Goal: Navigation & Orientation: Find specific page/section

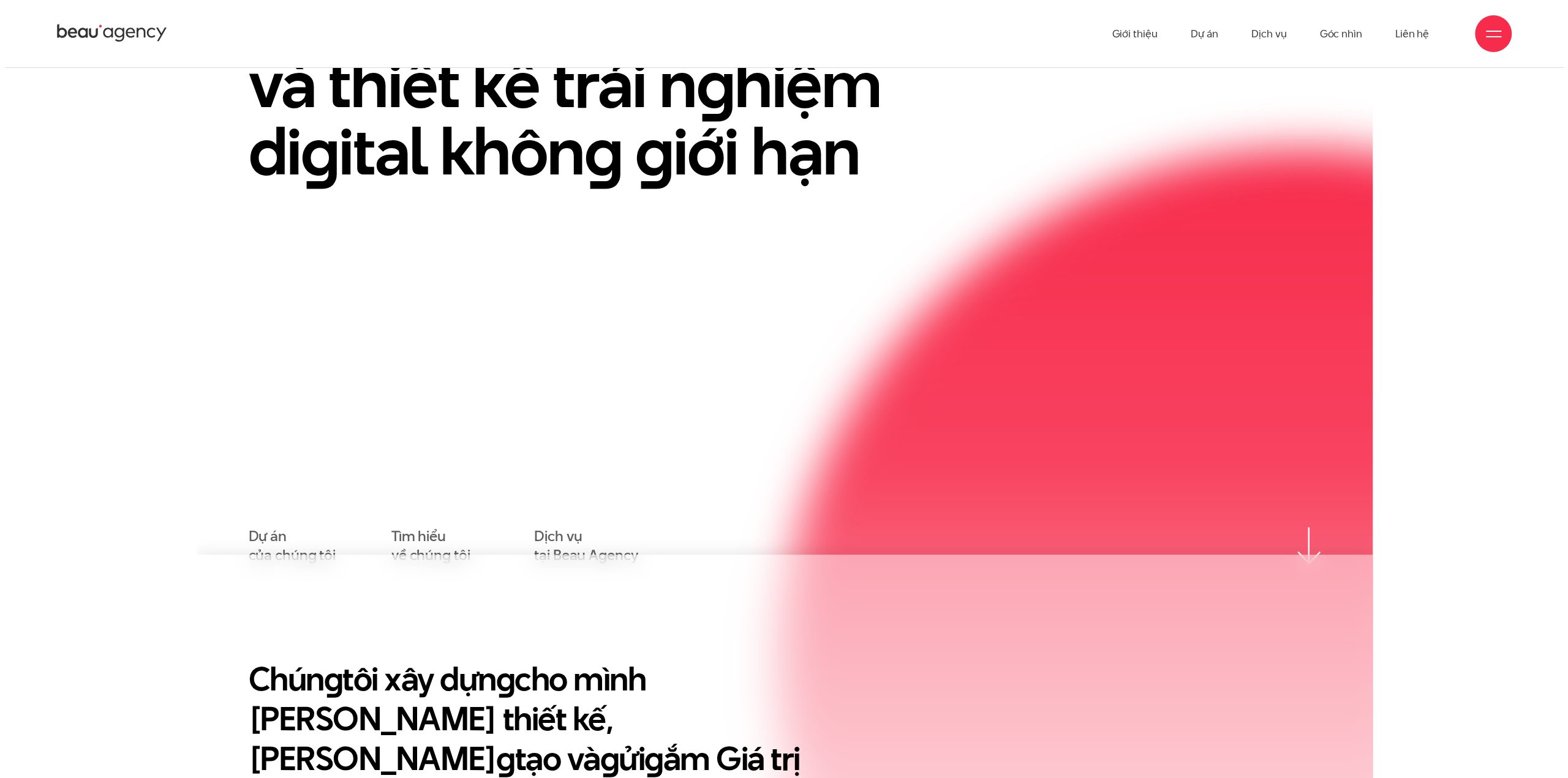
scroll to position [106, 0]
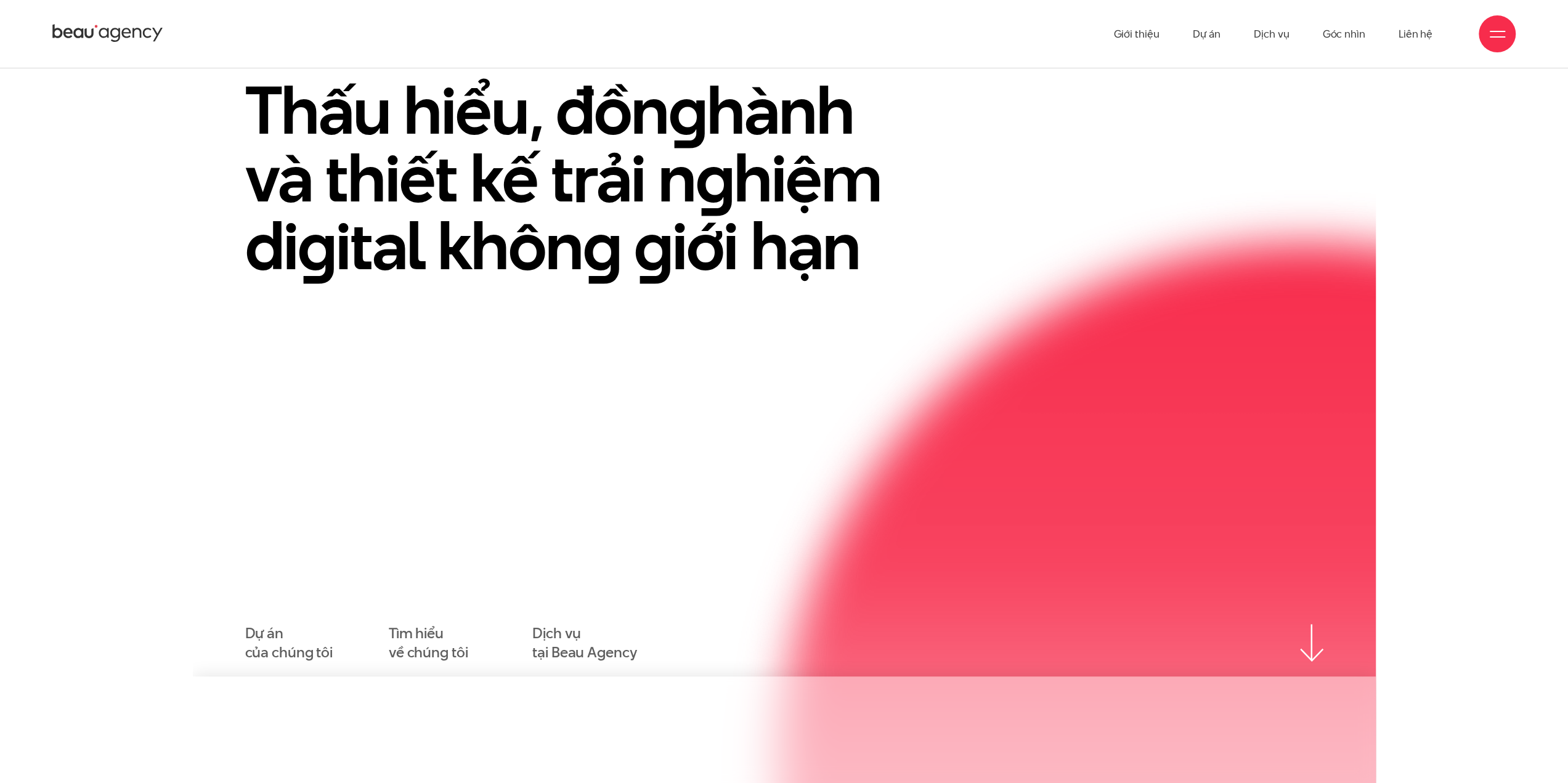
click at [1493, 43] on div at bounding box center [1497, 34] width 37 height 37
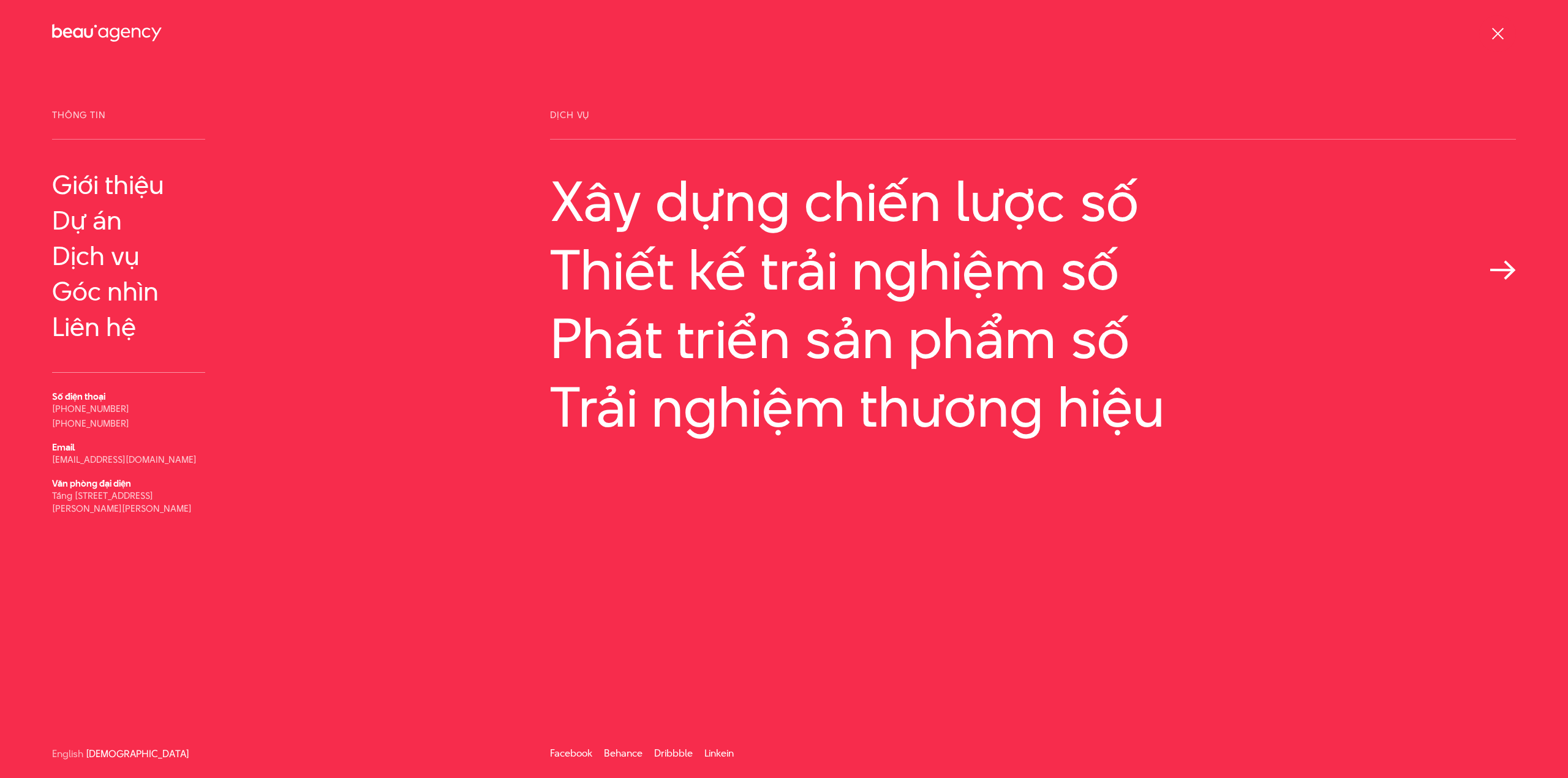
click at [1046, 269] on link "Thiết kế trải nghiệm số" at bounding box center [1033, 270] width 966 height 63
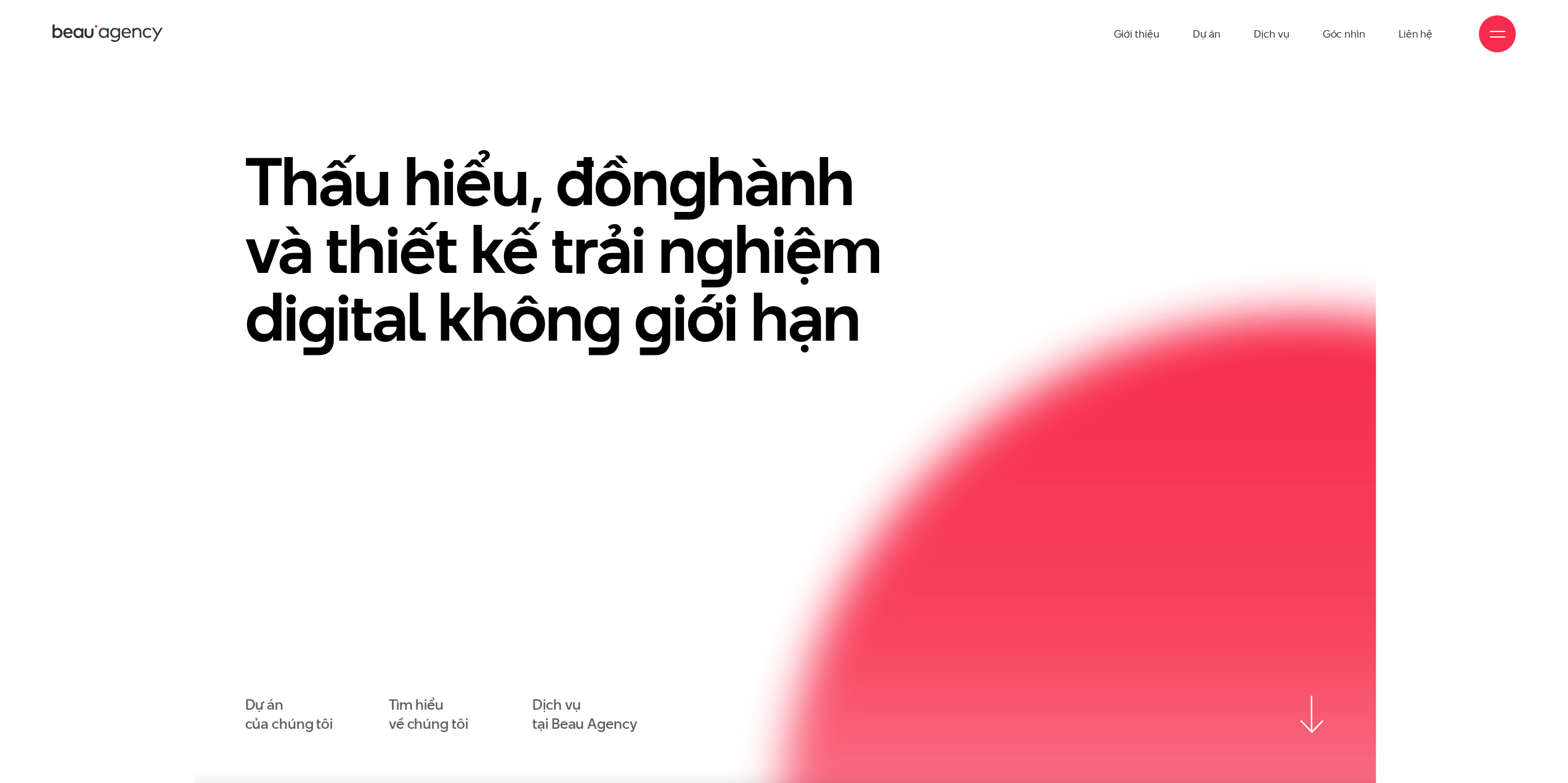
scroll to position [432, 0]
